Goal: Check status: Check status

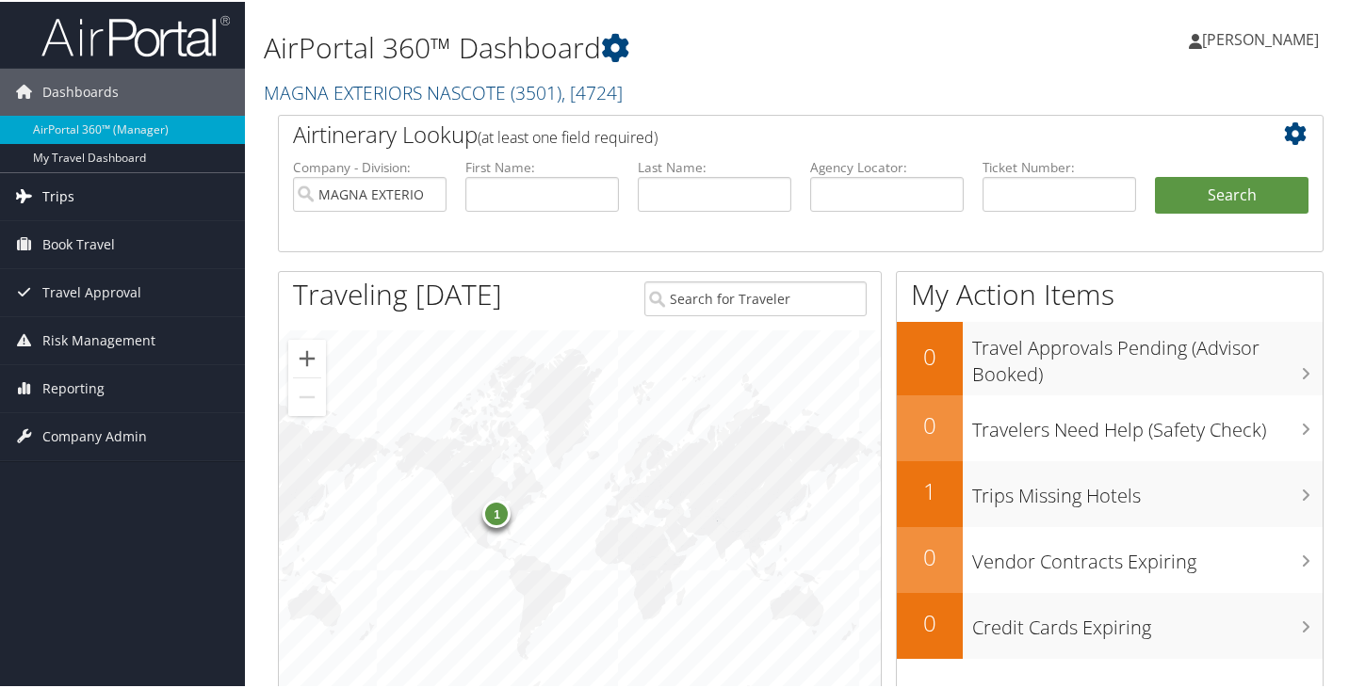
click at [22, 190] on icon at bounding box center [23, 194] width 28 height 28
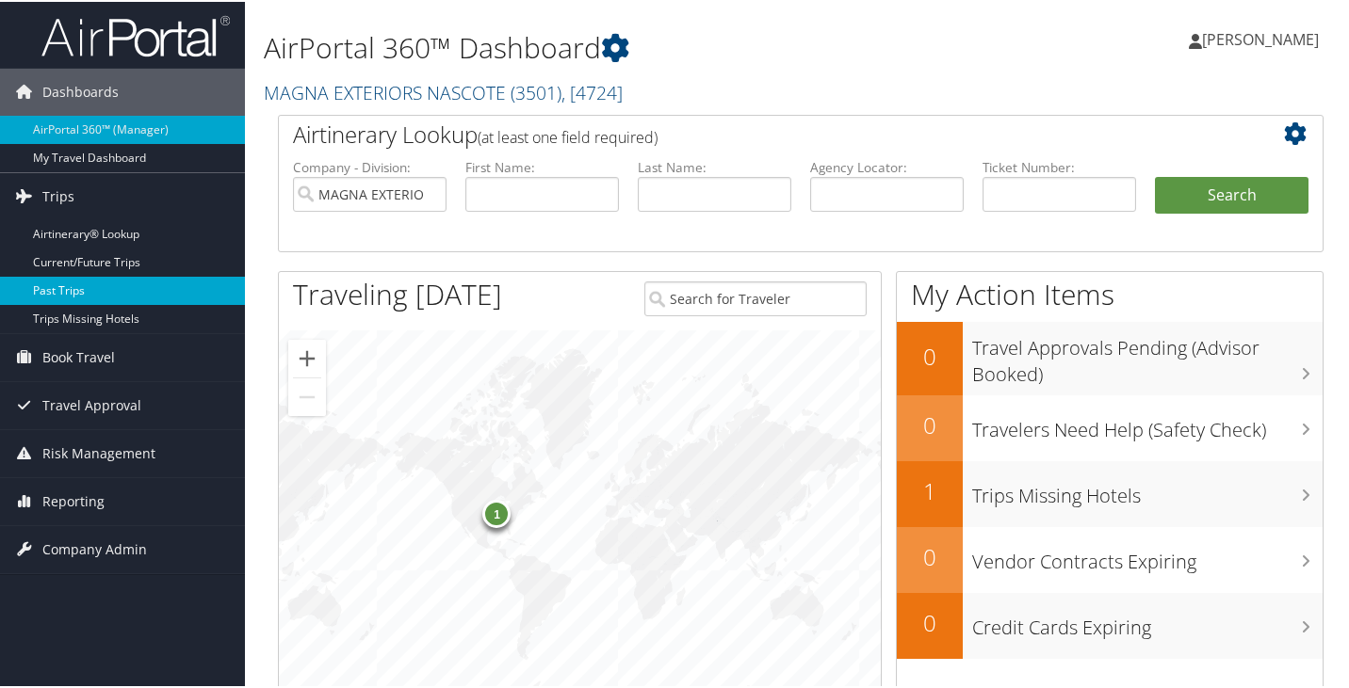
click at [37, 279] on link "Past Trips" at bounding box center [122, 289] width 245 height 28
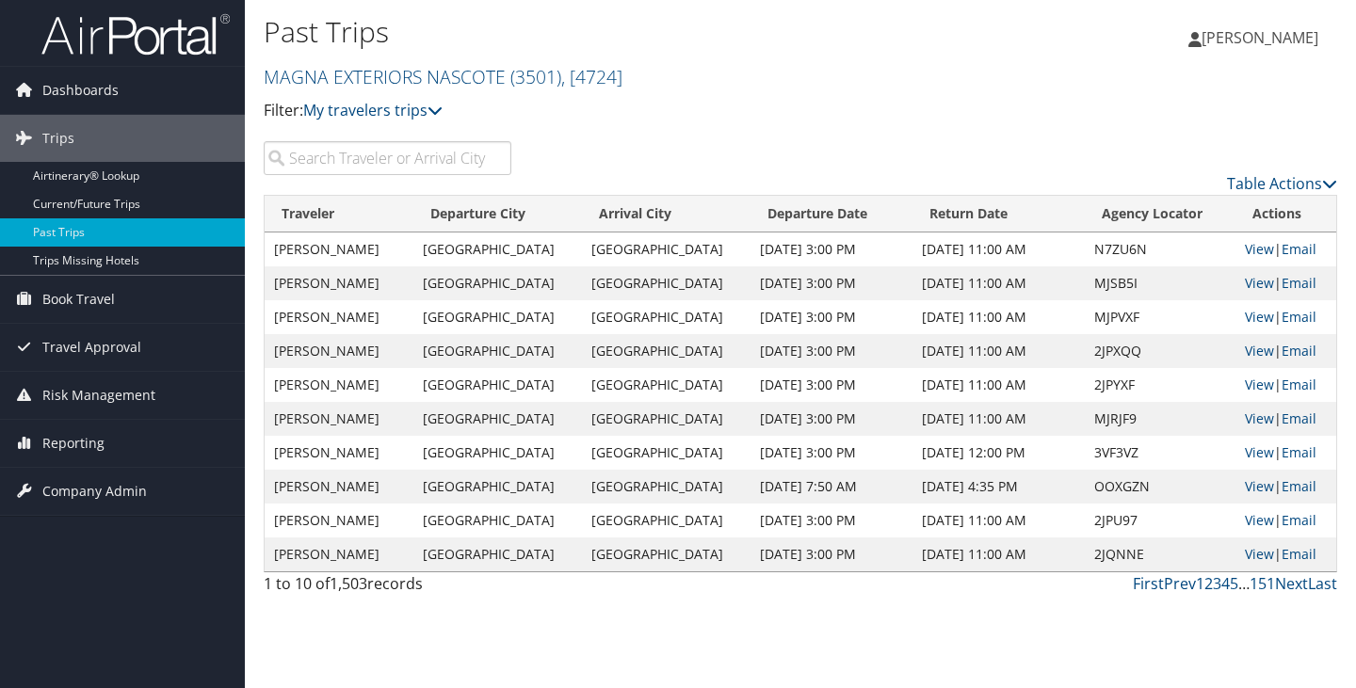
click at [330, 161] on input "search" at bounding box center [388, 158] width 248 height 34
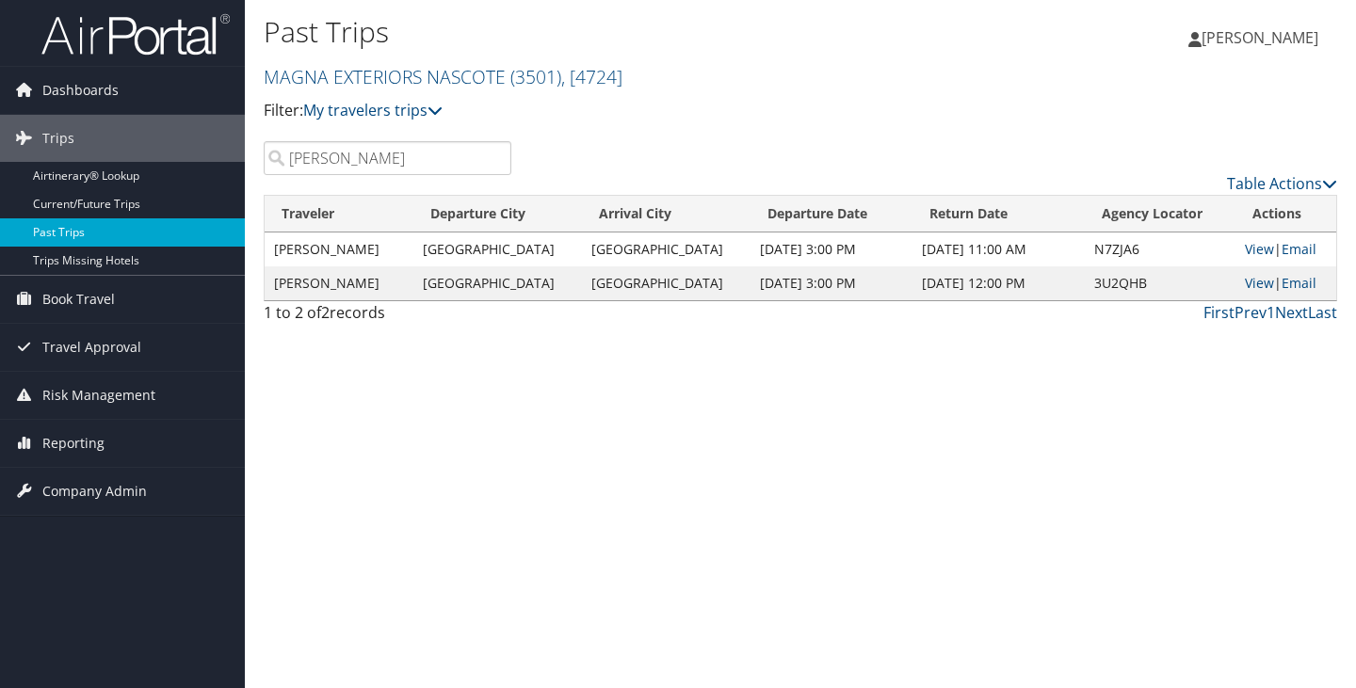
type input "[PERSON_NAME]"
click at [73, 228] on link "Past Trips" at bounding box center [122, 233] width 245 height 28
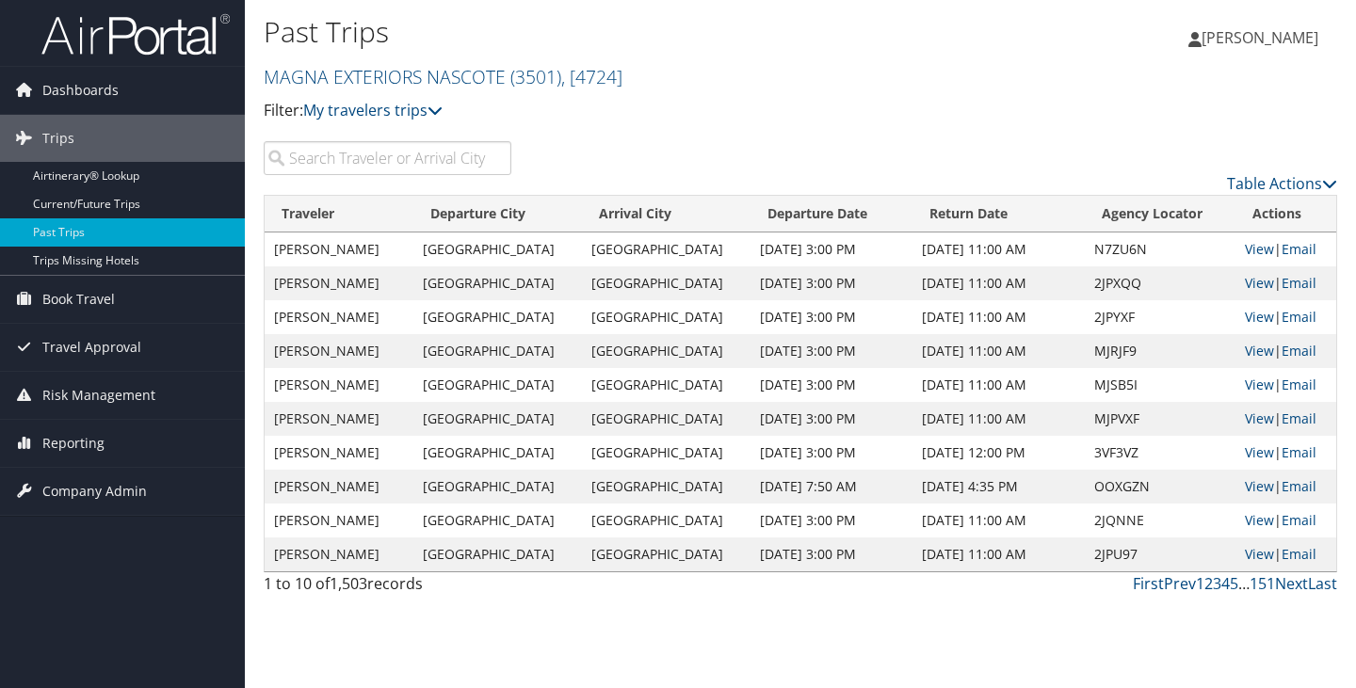
click at [327, 155] on input "search" at bounding box center [388, 158] width 248 height 34
click at [1212, 585] on link "2" at bounding box center [1209, 584] width 8 height 21
click at [1236, 591] on link "5" at bounding box center [1234, 584] width 8 height 21
click at [300, 418] on td "Keith Holland" at bounding box center [339, 419] width 149 height 34
